Goal: Transaction & Acquisition: Download file/media

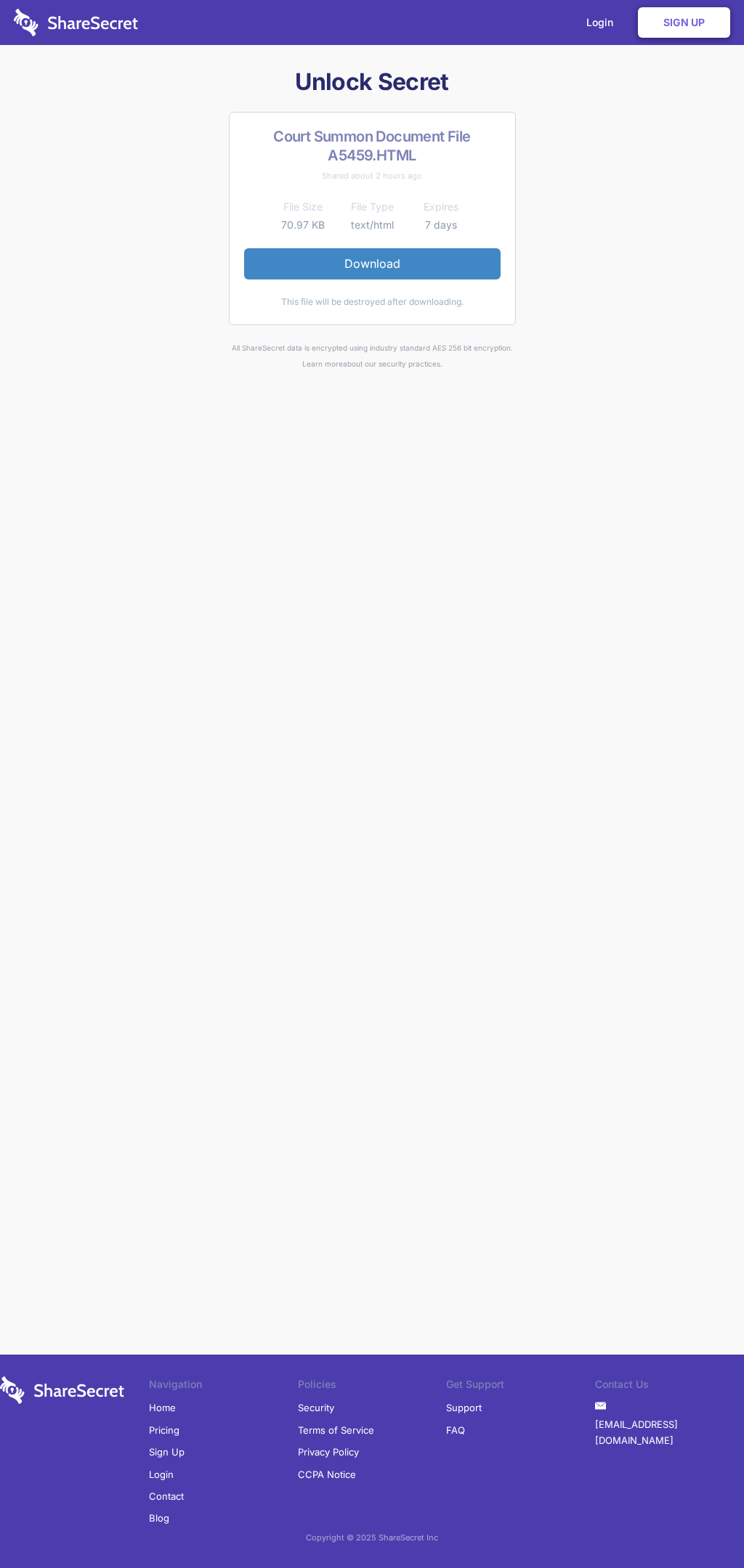
click at [372, 263] on link "Download" at bounding box center [373, 263] width 257 height 30
